Goal: Navigation & Orientation: Find specific page/section

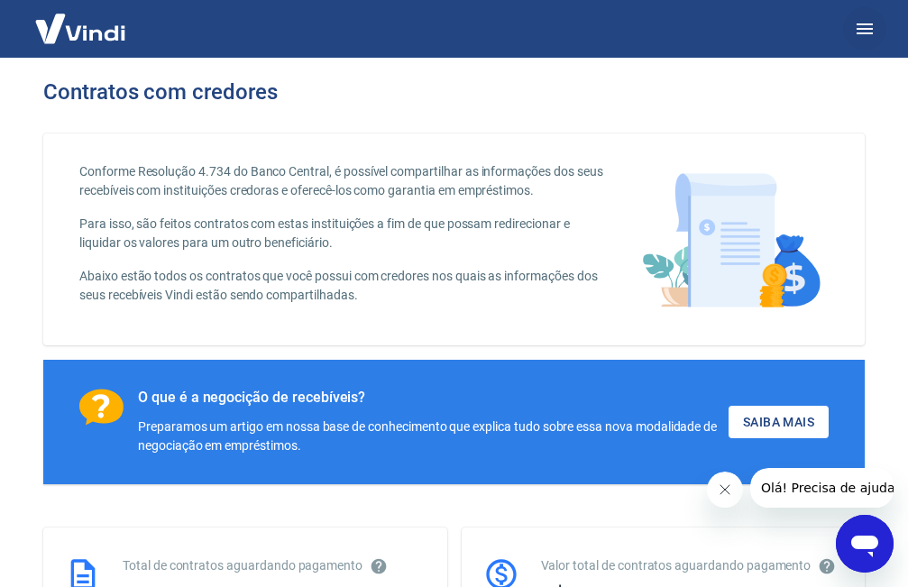
click at [862, 30] on icon "button" at bounding box center [865, 28] width 16 height 11
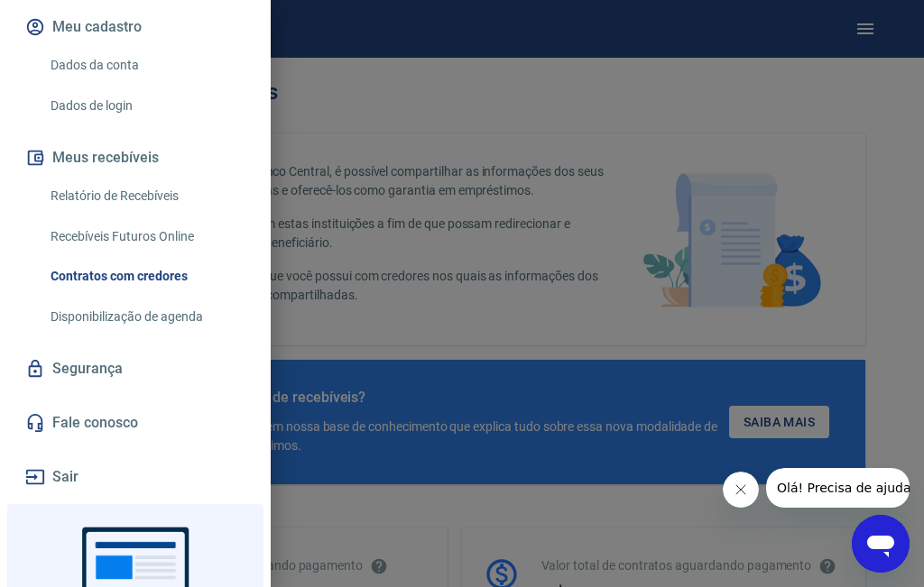
scroll to position [90, 0]
